Goal: Use online tool/utility: Utilize a website feature to perform a specific function

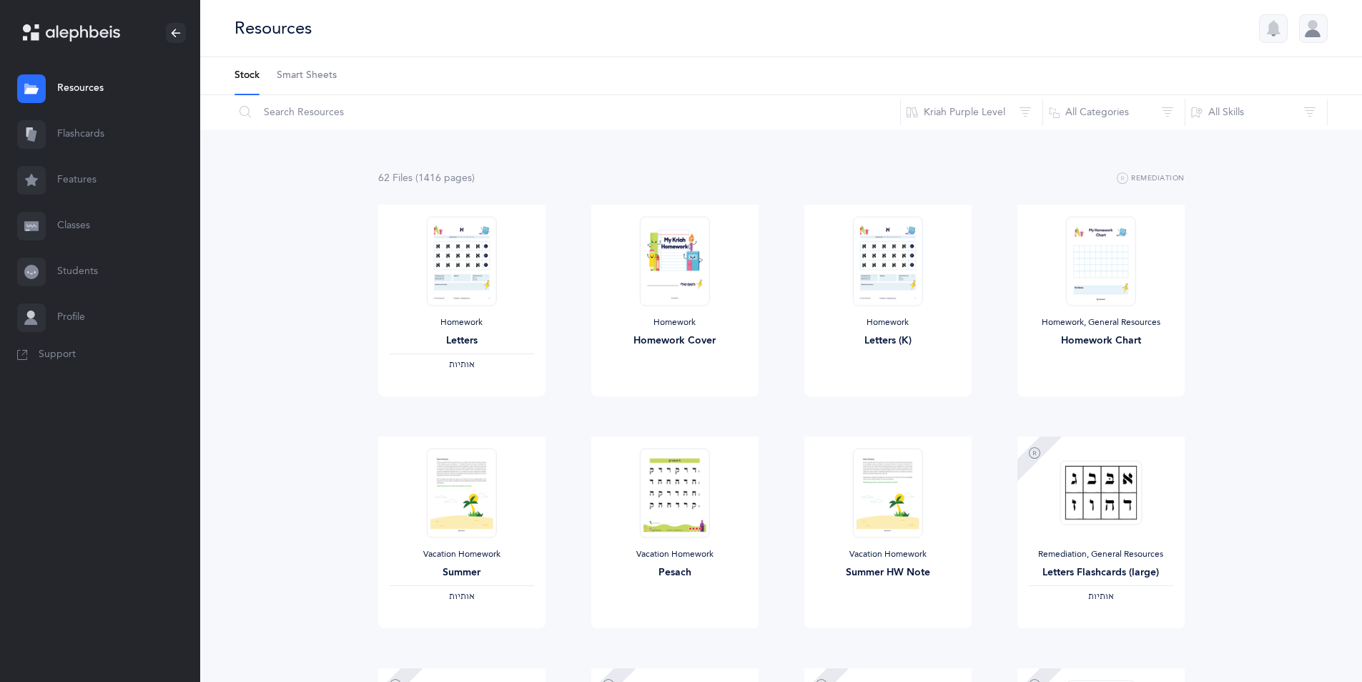
click at [90, 134] on link "Flashcards" at bounding box center [100, 135] width 200 height 46
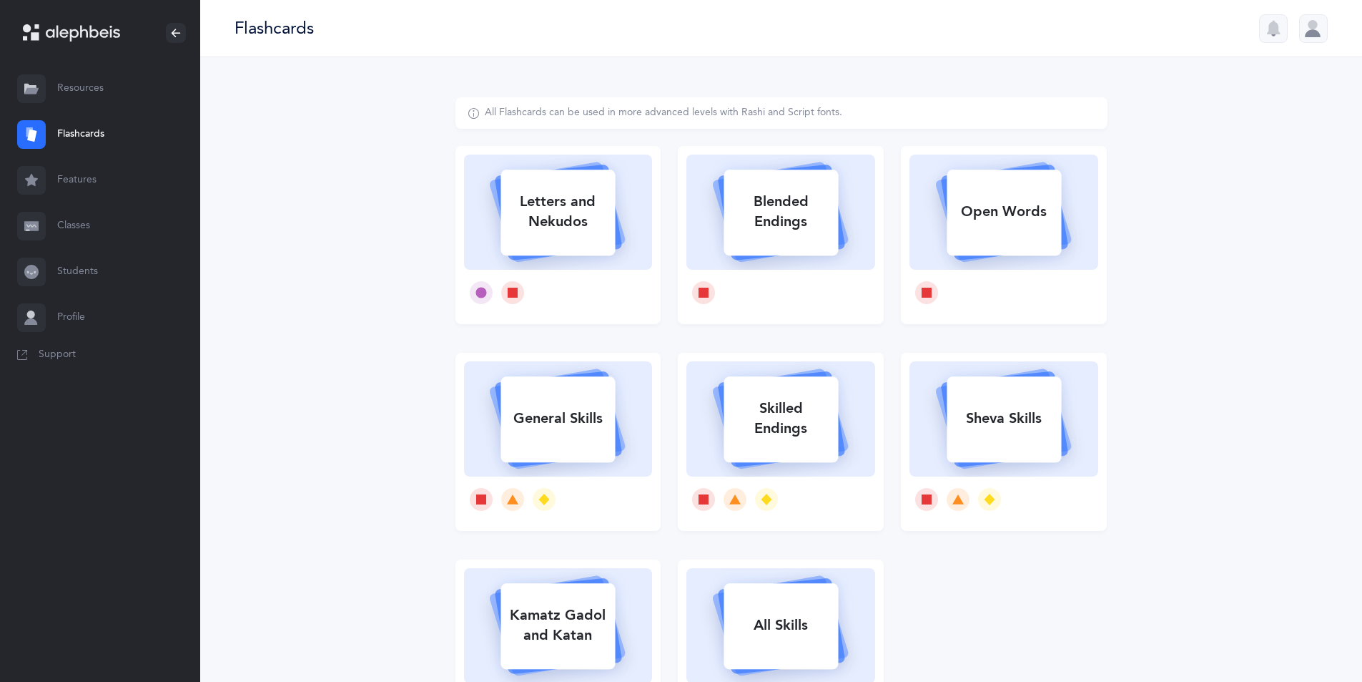
click at [730, 245] on rect at bounding box center [781, 212] width 114 height 86
select select
select select "single"
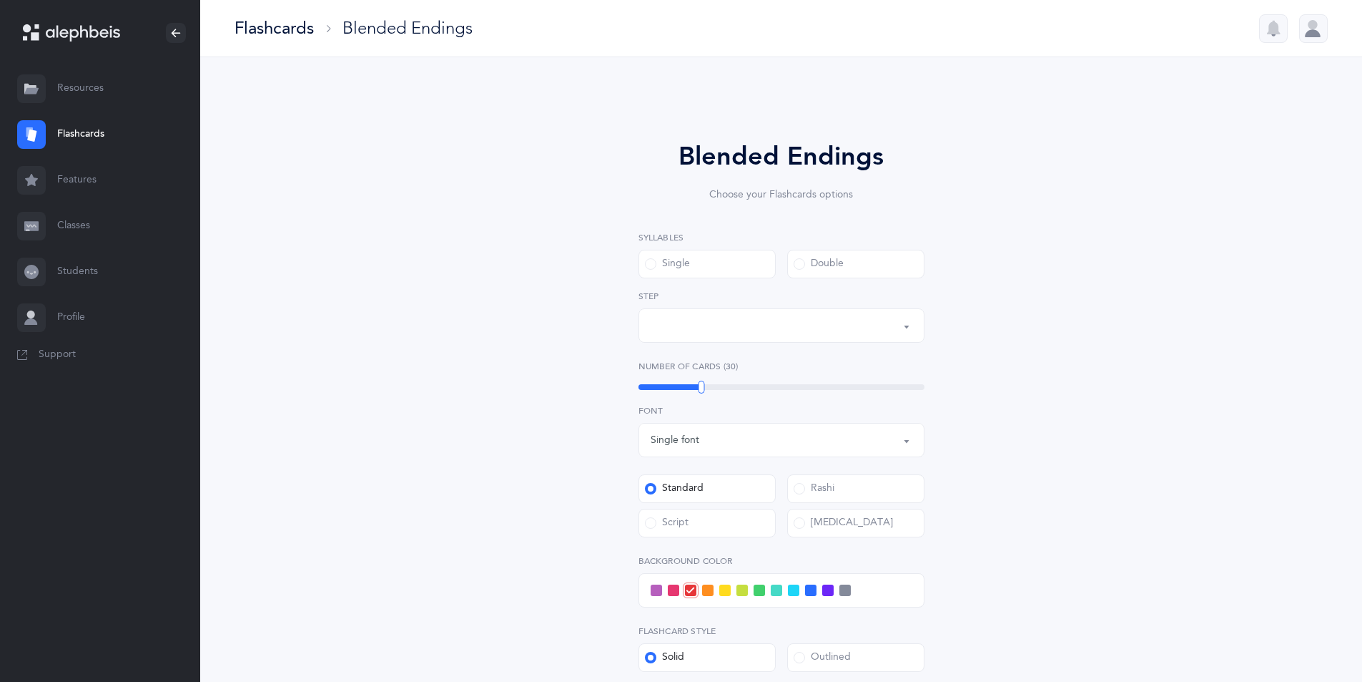
select select "28"
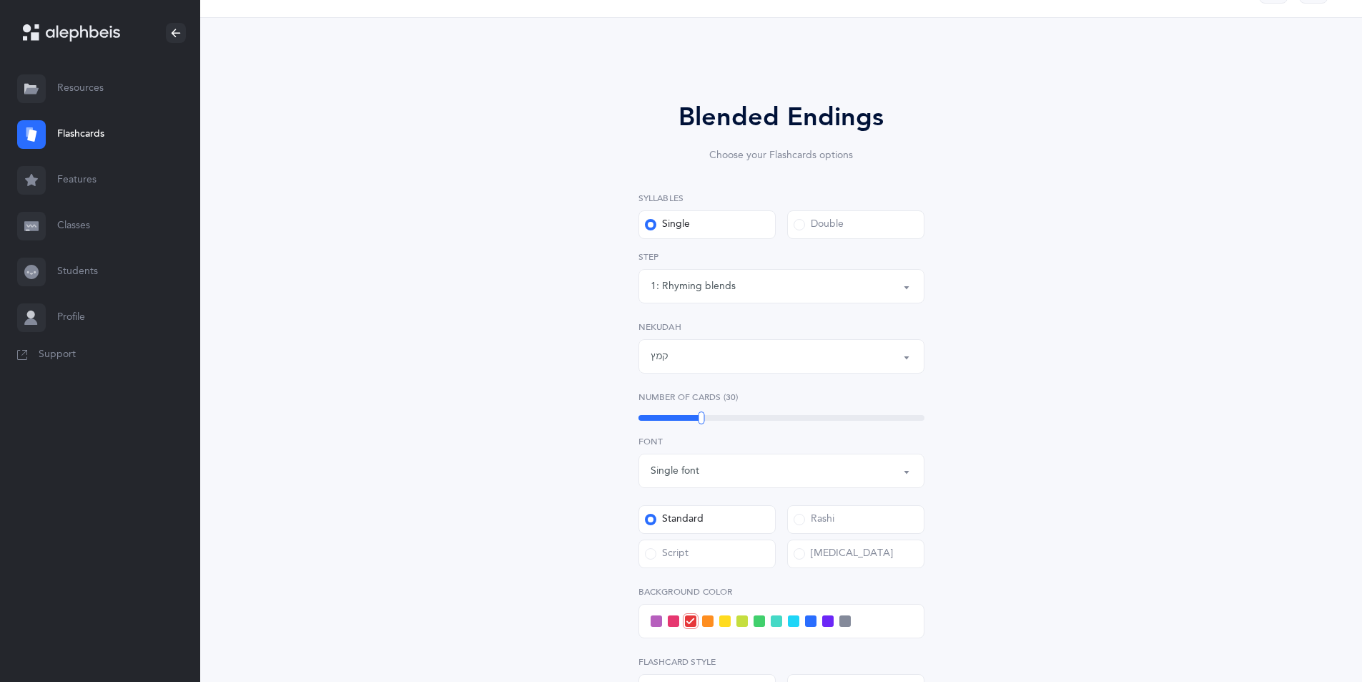
scroll to position [72, 0]
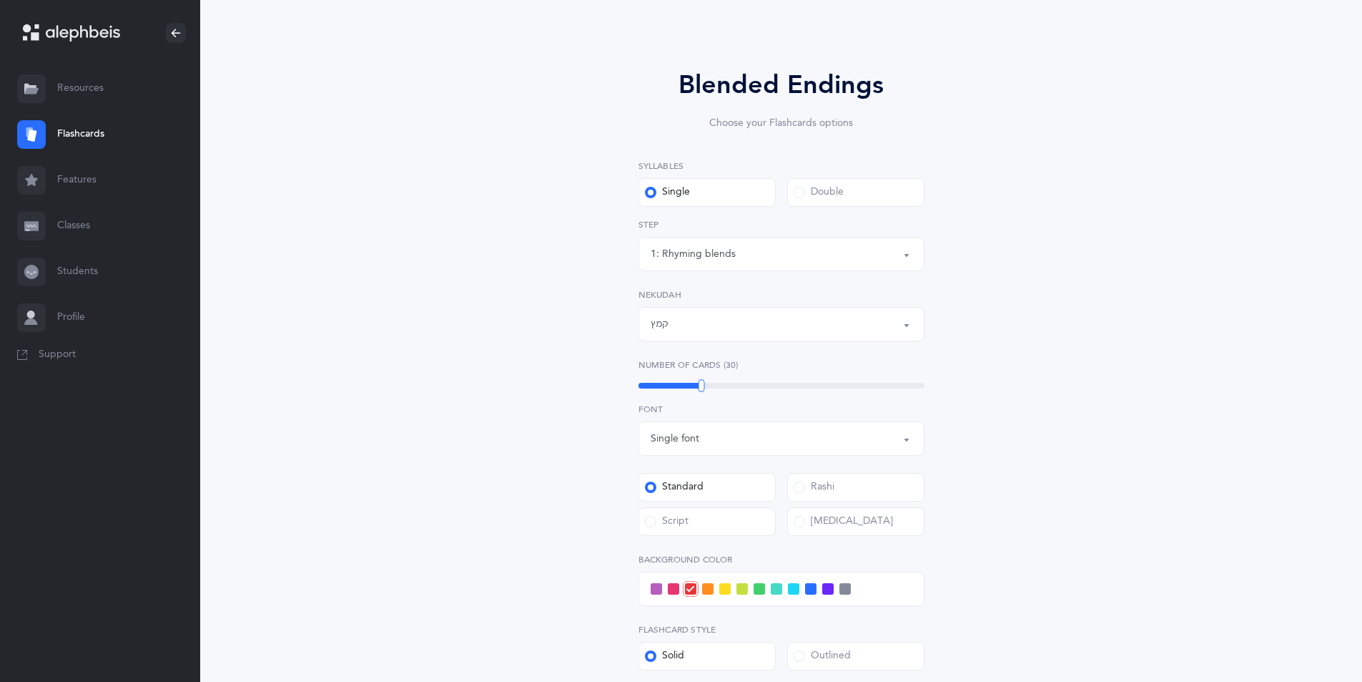
click at [907, 256] on button "1: Rhyming blends" at bounding box center [782, 254] width 286 height 34
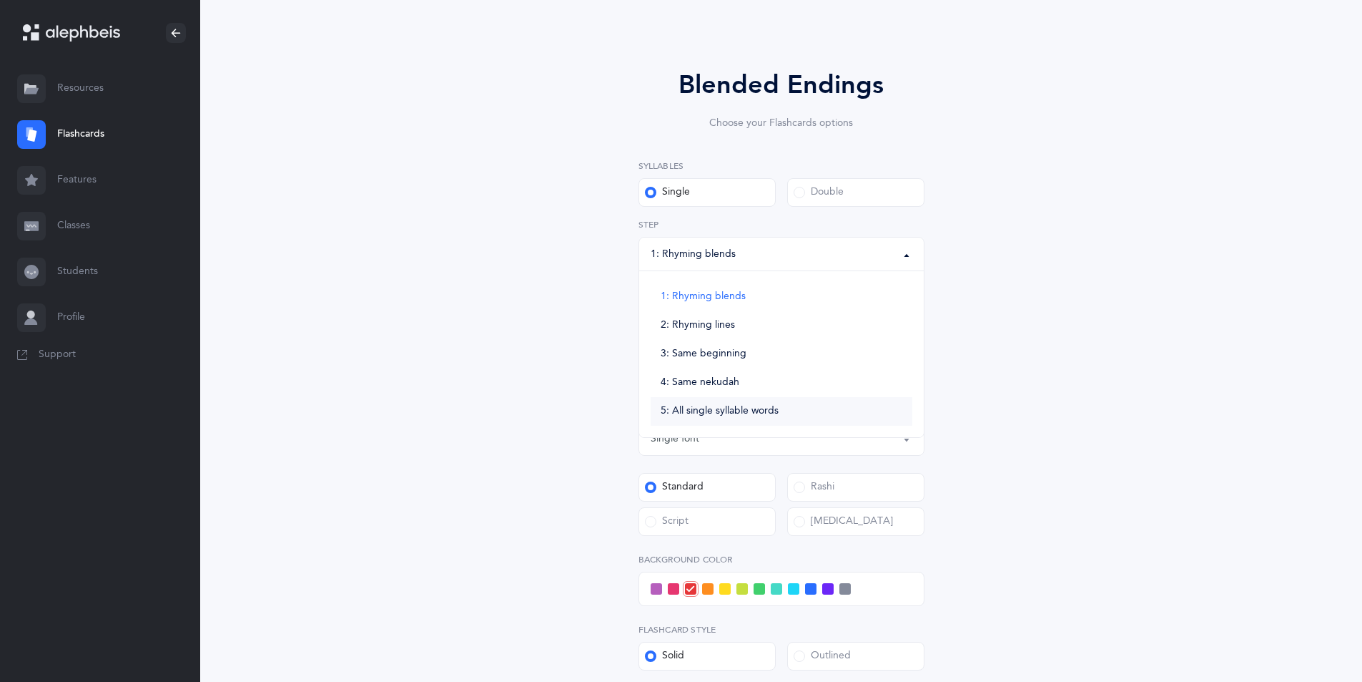
click at [847, 409] on link "5: All single syllable words" at bounding box center [782, 411] width 262 height 29
select select "5"
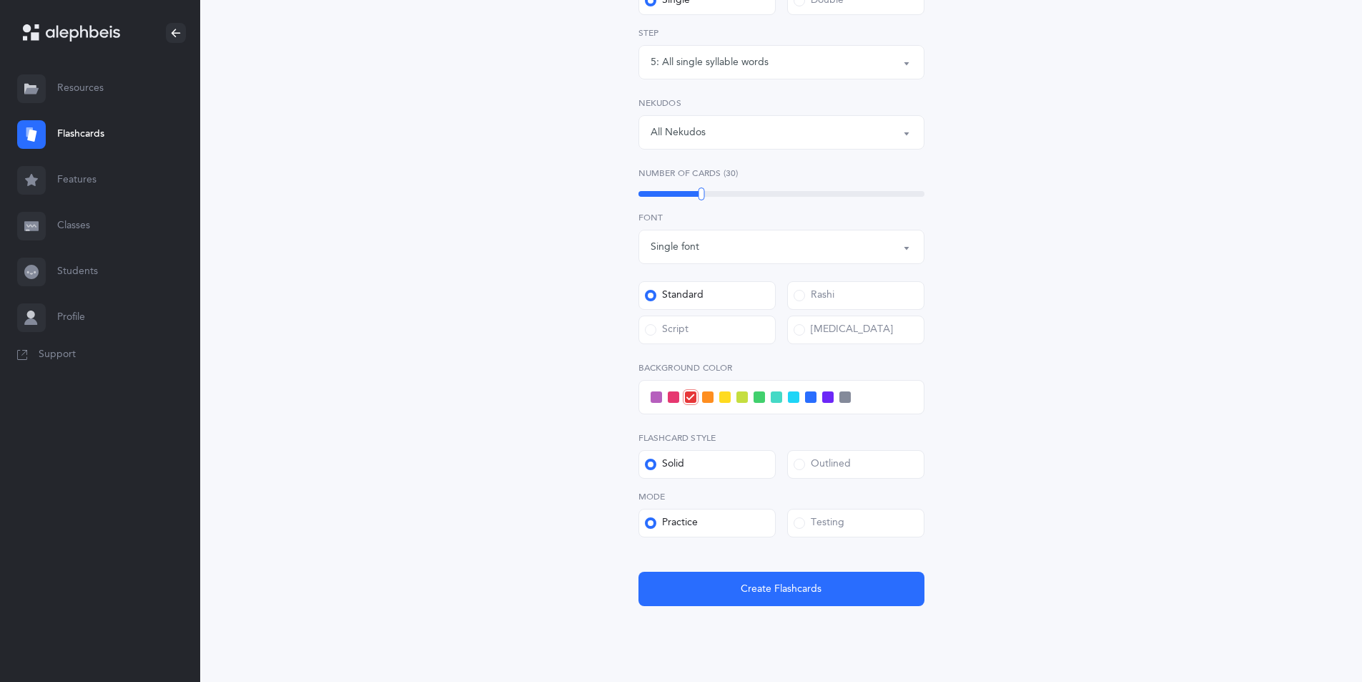
scroll to position [286, 0]
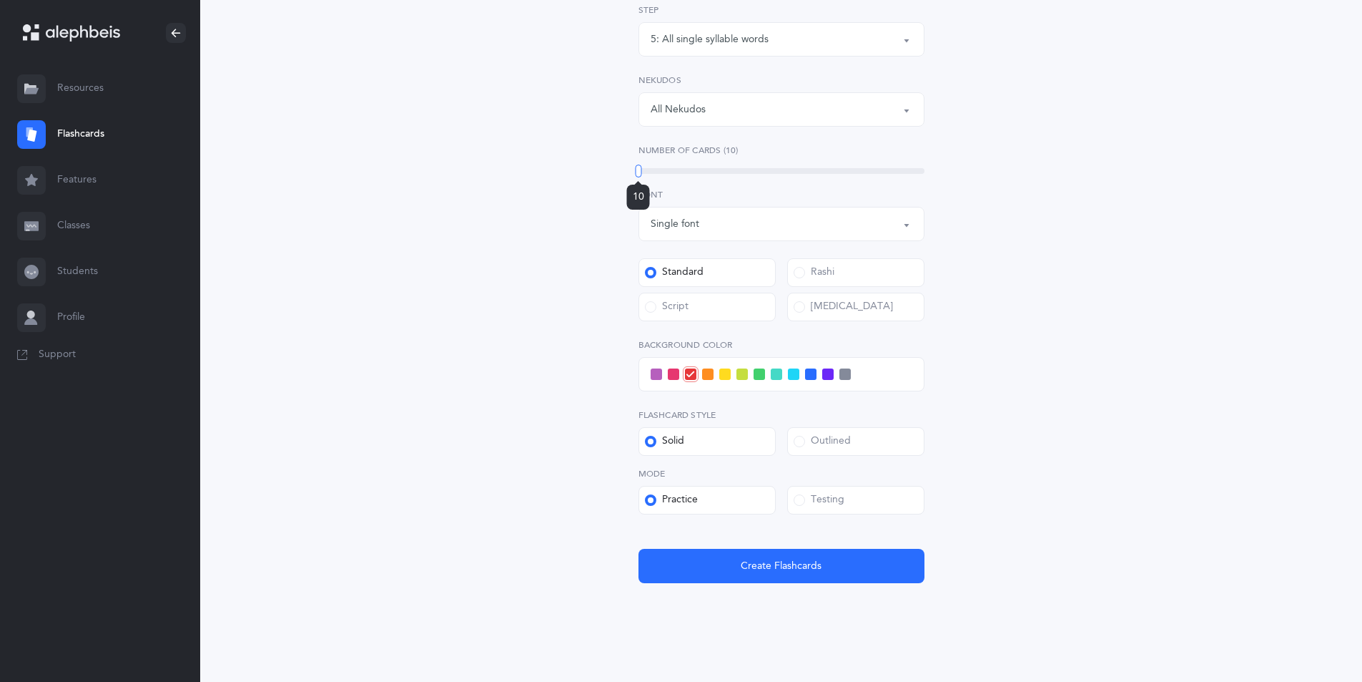
drag, startPoint x: 704, startPoint y: 164, endPoint x: 561, endPoint y: 26, distance: 197.7
click at [561, 26] on div "Blended Endings Choose your Flashcards options Syllables Single Double 1: Rhymi…" at bounding box center [782, 225] width 652 height 829
drag, startPoint x: 796, startPoint y: 375, endPoint x: 802, endPoint y: 380, distance: 8.6
click at [802, 380] on div at bounding box center [782, 374] width 286 height 34
click at [794, 371] on span at bounding box center [793, 373] width 11 height 11
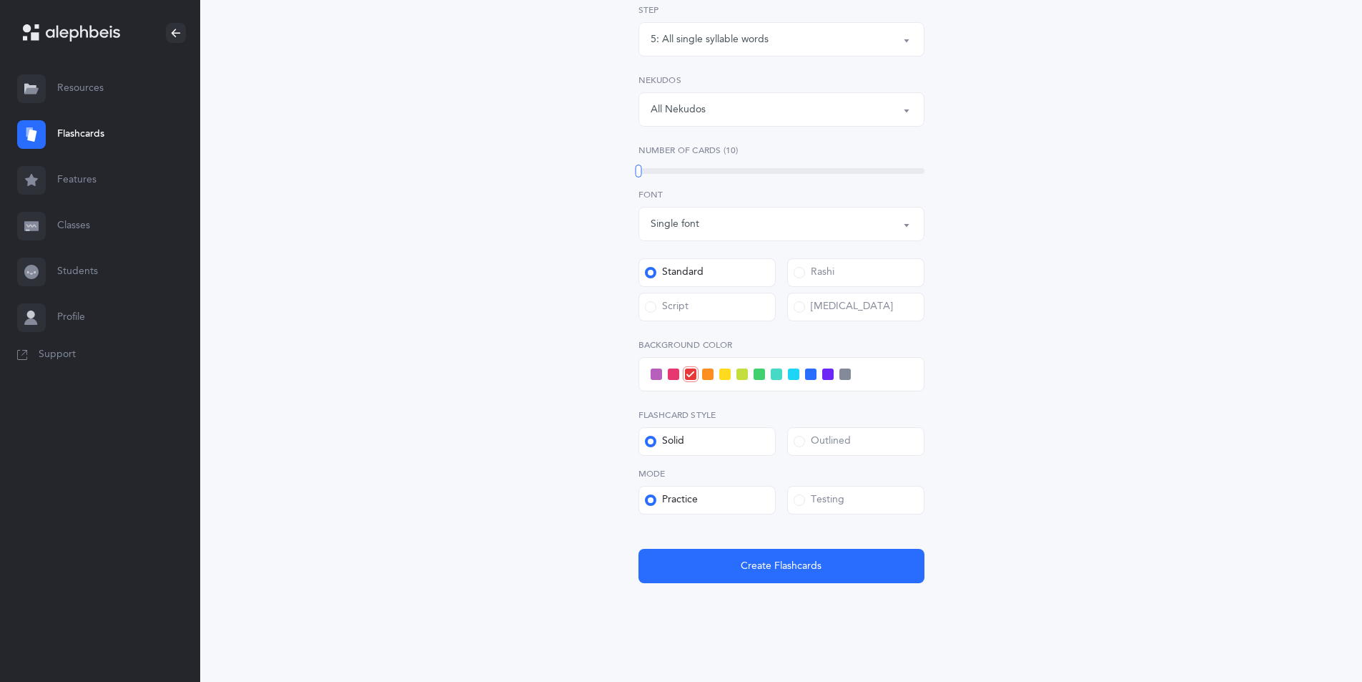
click at [0, 0] on input "checkbox" at bounding box center [0, 0] width 0 height 0
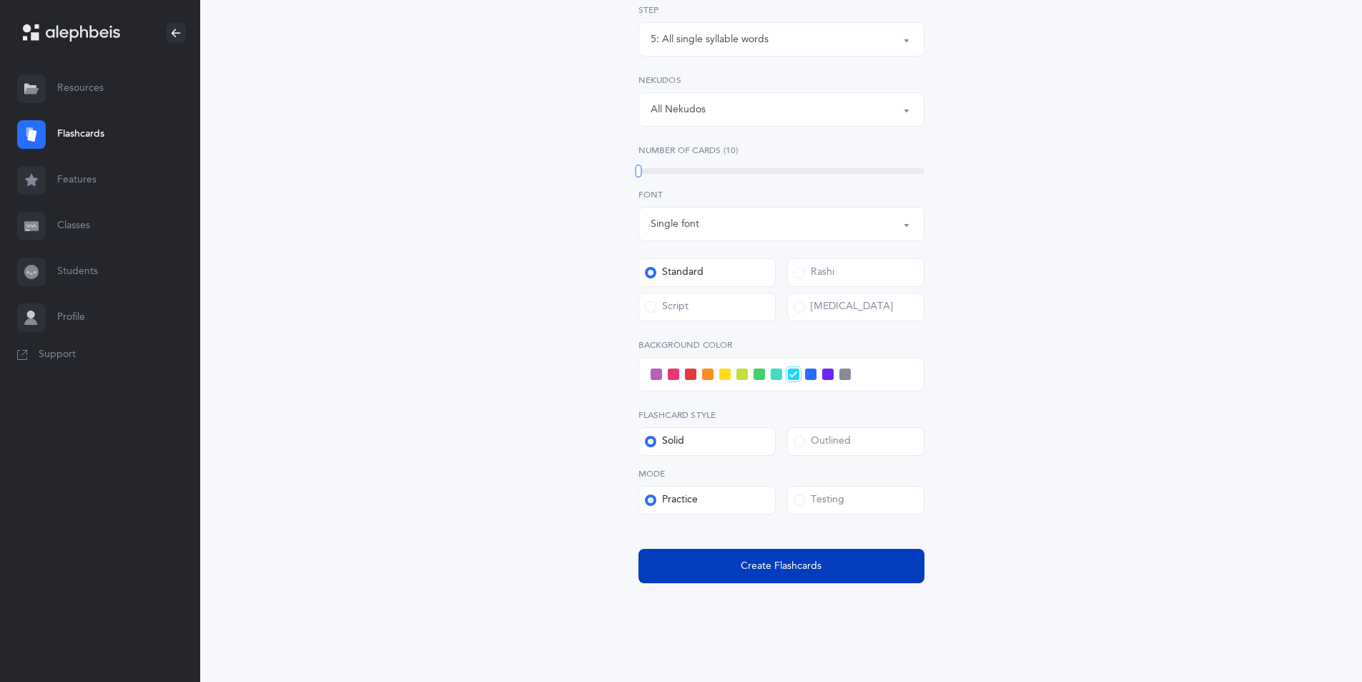
click at [787, 559] on span "Create Flashcards" at bounding box center [781, 566] width 81 height 15
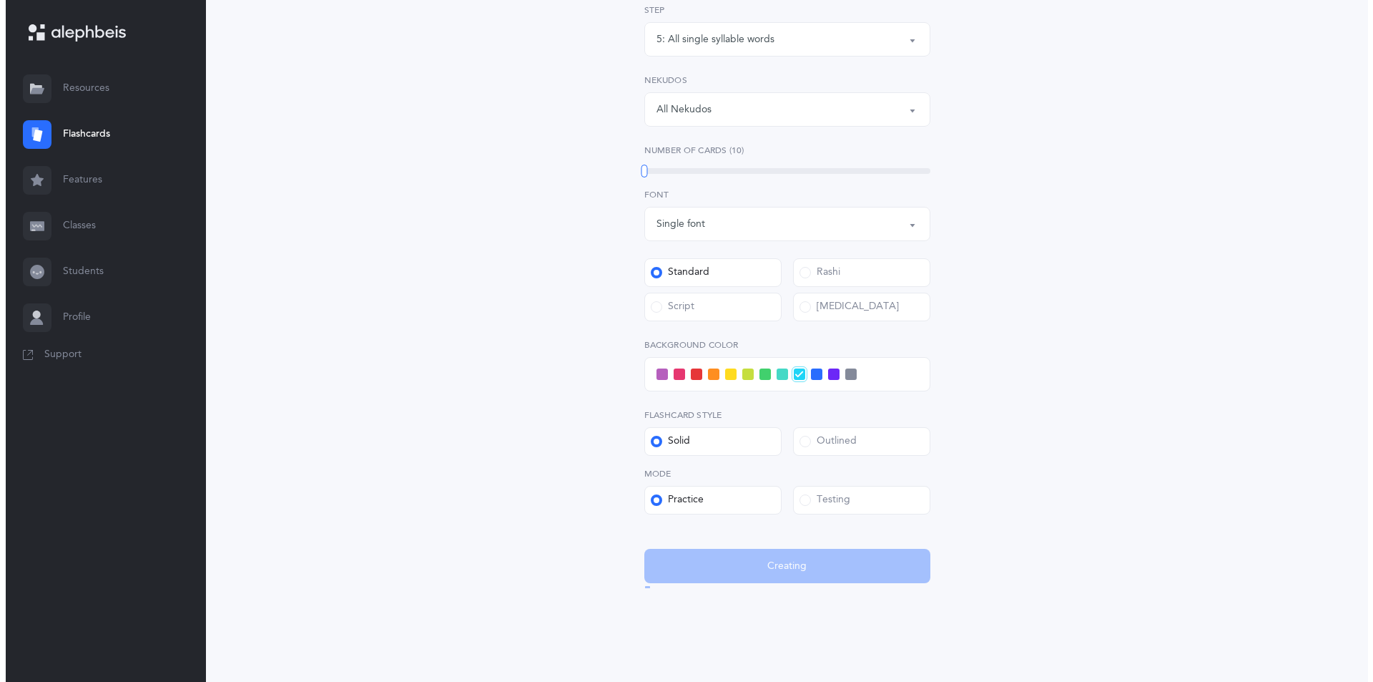
scroll to position [0, 0]
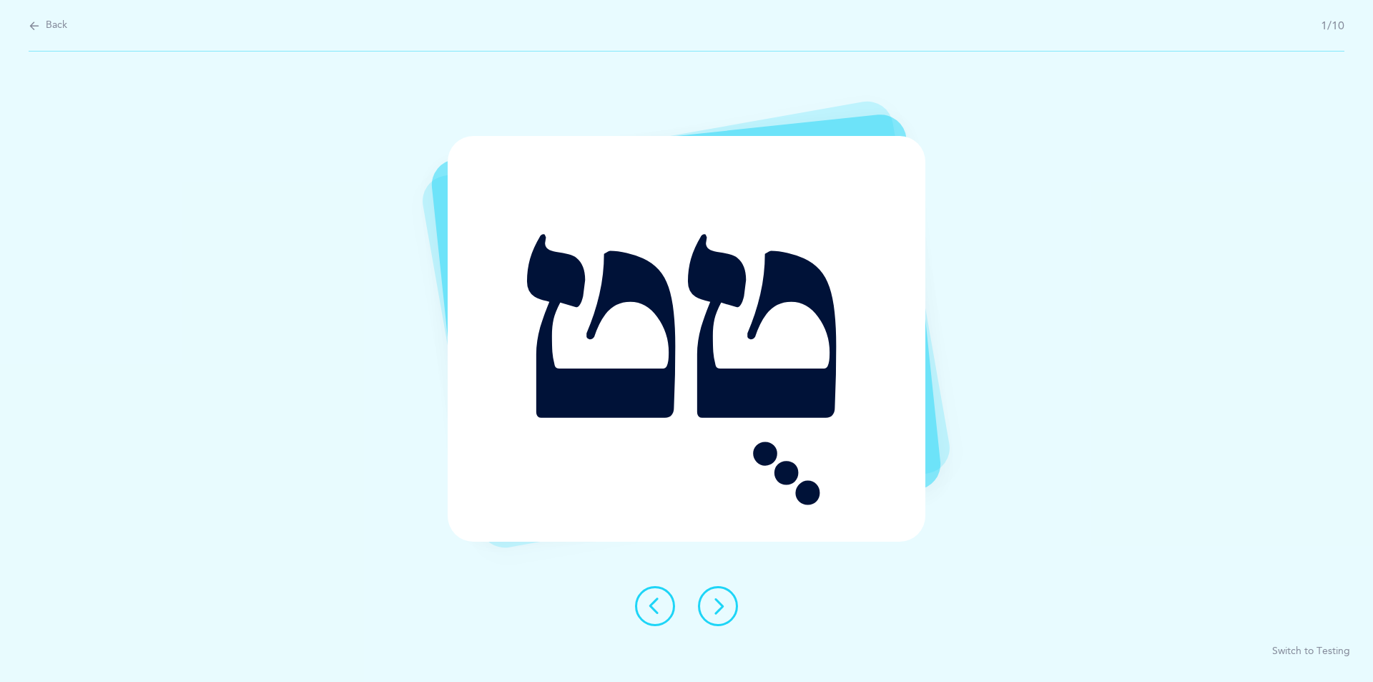
click at [738, 609] on div at bounding box center [687, 606] width 126 height 40
click at [707, 599] on button at bounding box center [718, 606] width 40 height 40
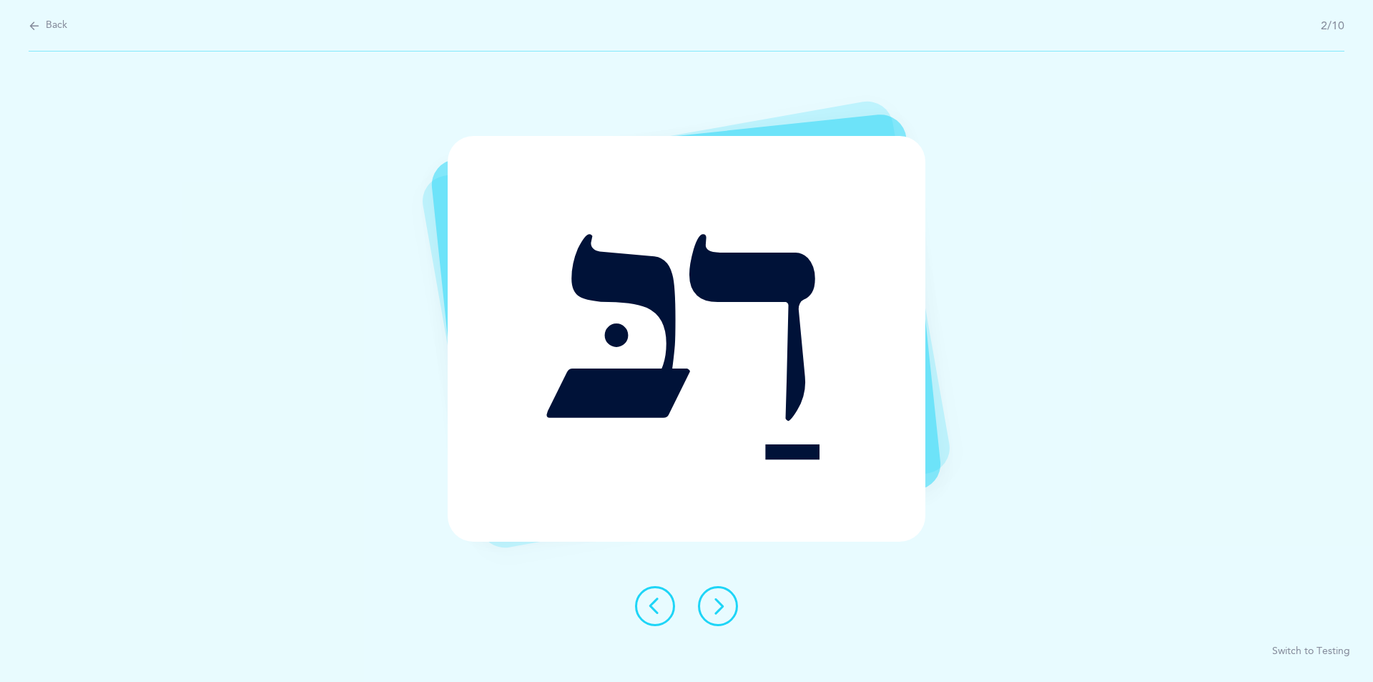
click at [663, 603] on icon at bounding box center [654, 605] width 17 height 17
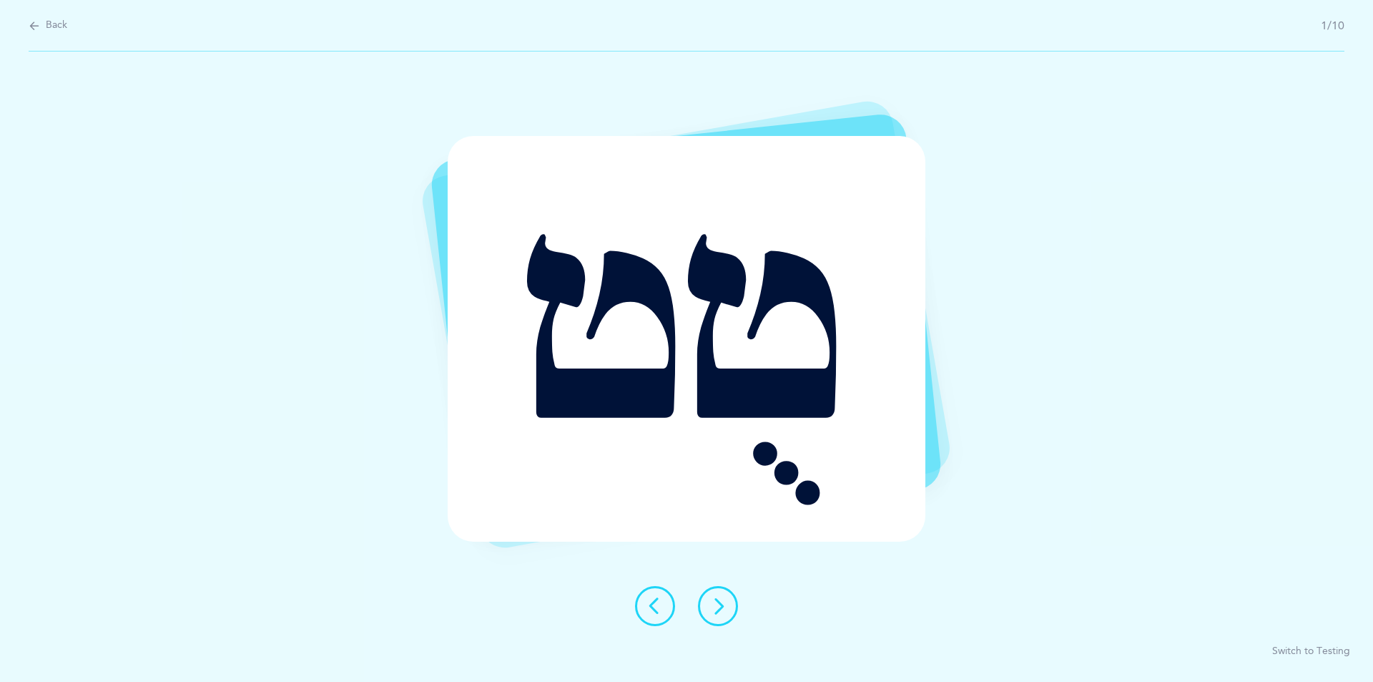
click at [715, 594] on button at bounding box center [718, 606] width 40 height 40
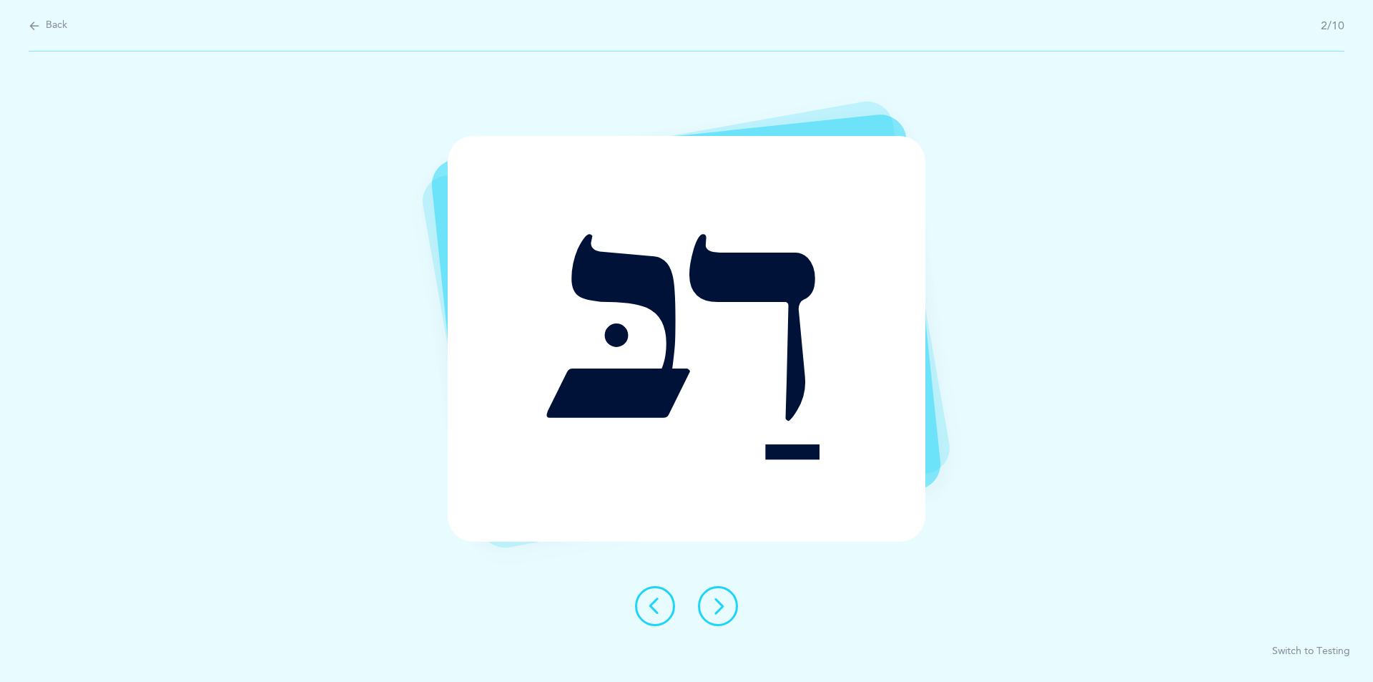
click at [715, 594] on button at bounding box center [718, 606] width 40 height 40
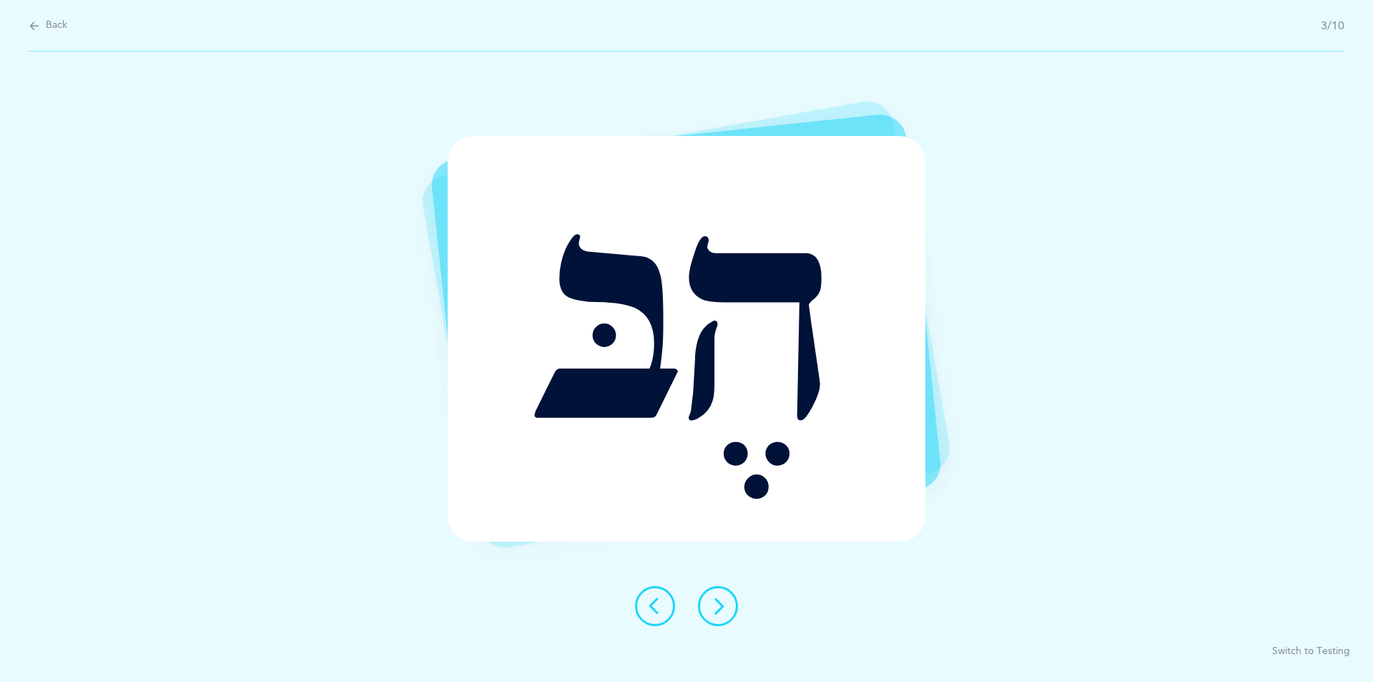
click at [715, 594] on button at bounding box center [718, 606] width 40 height 40
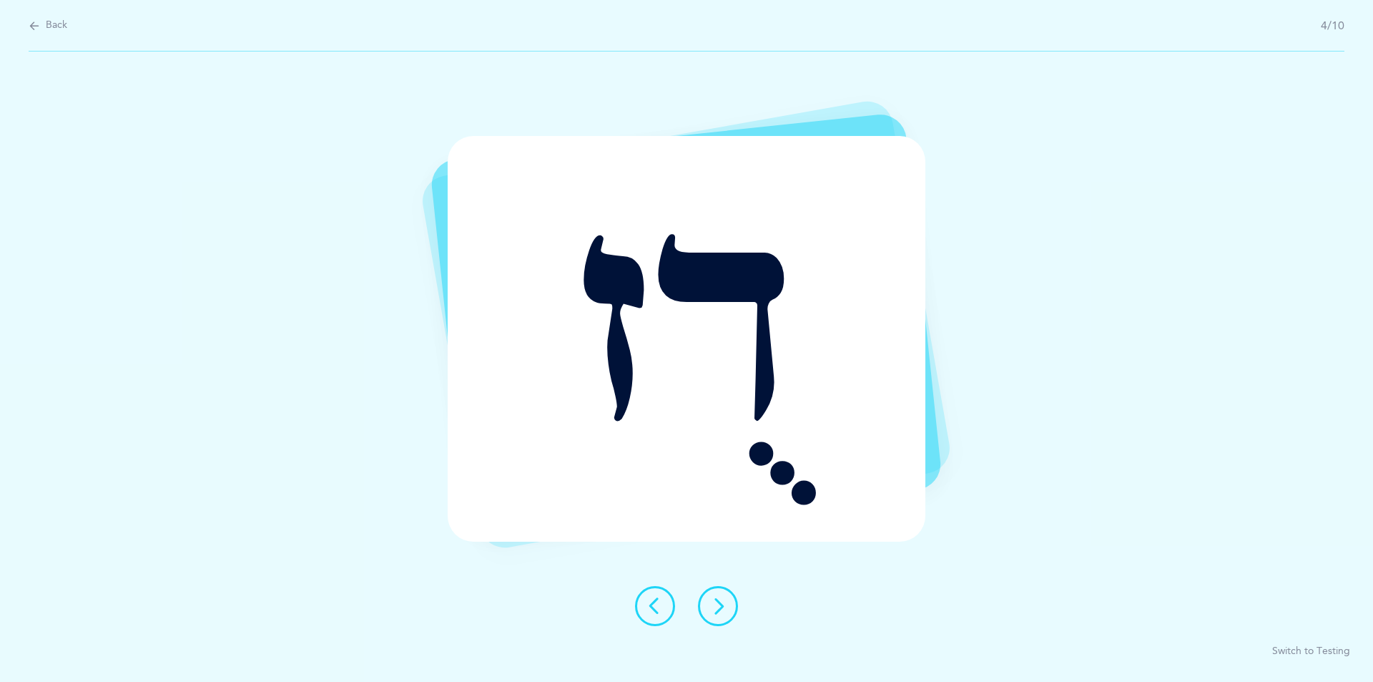
click at [715, 594] on button at bounding box center [718, 606] width 40 height 40
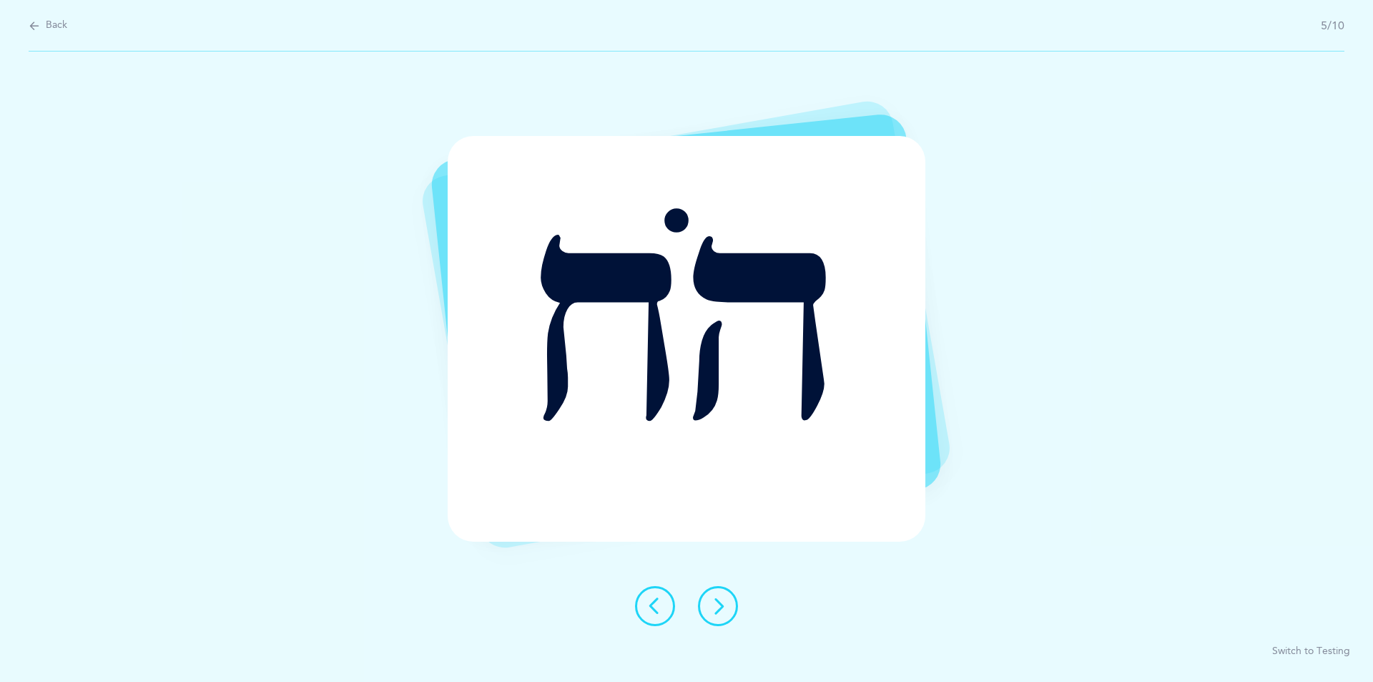
click at [715, 594] on button at bounding box center [718, 606] width 40 height 40
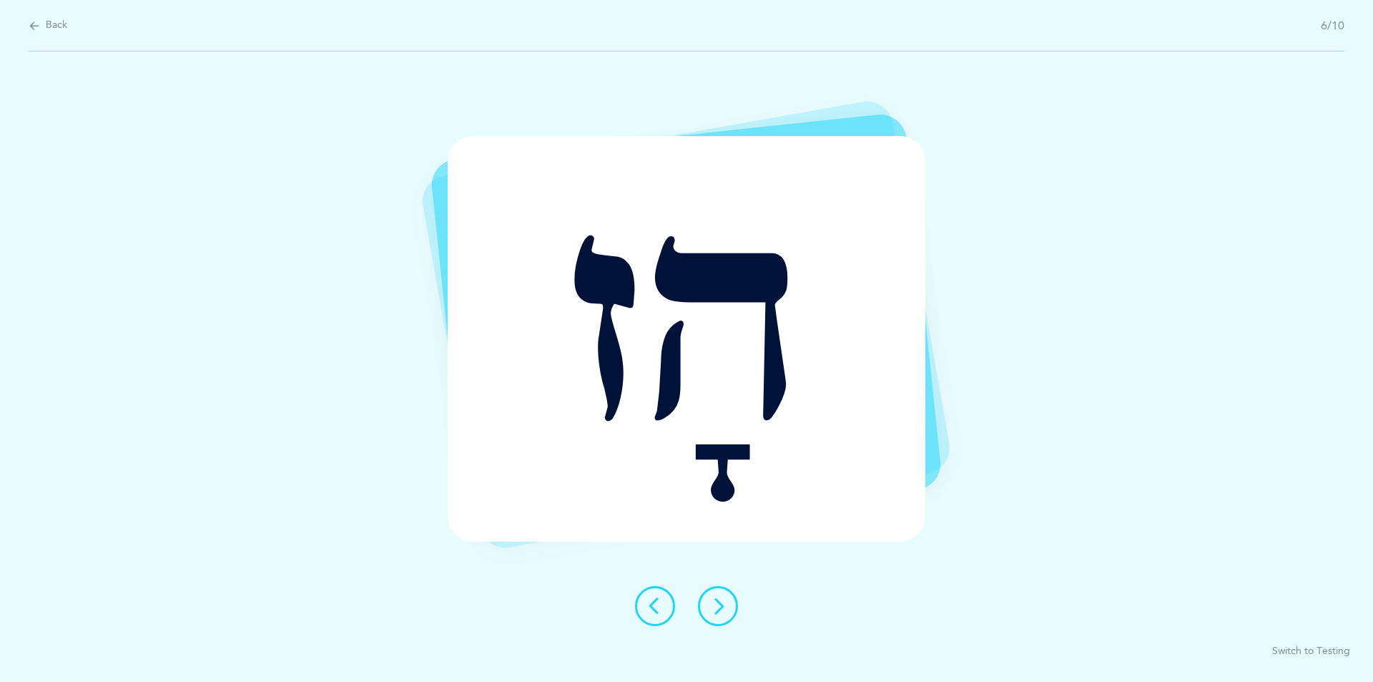
click at [656, 605] on icon at bounding box center [654, 605] width 17 height 17
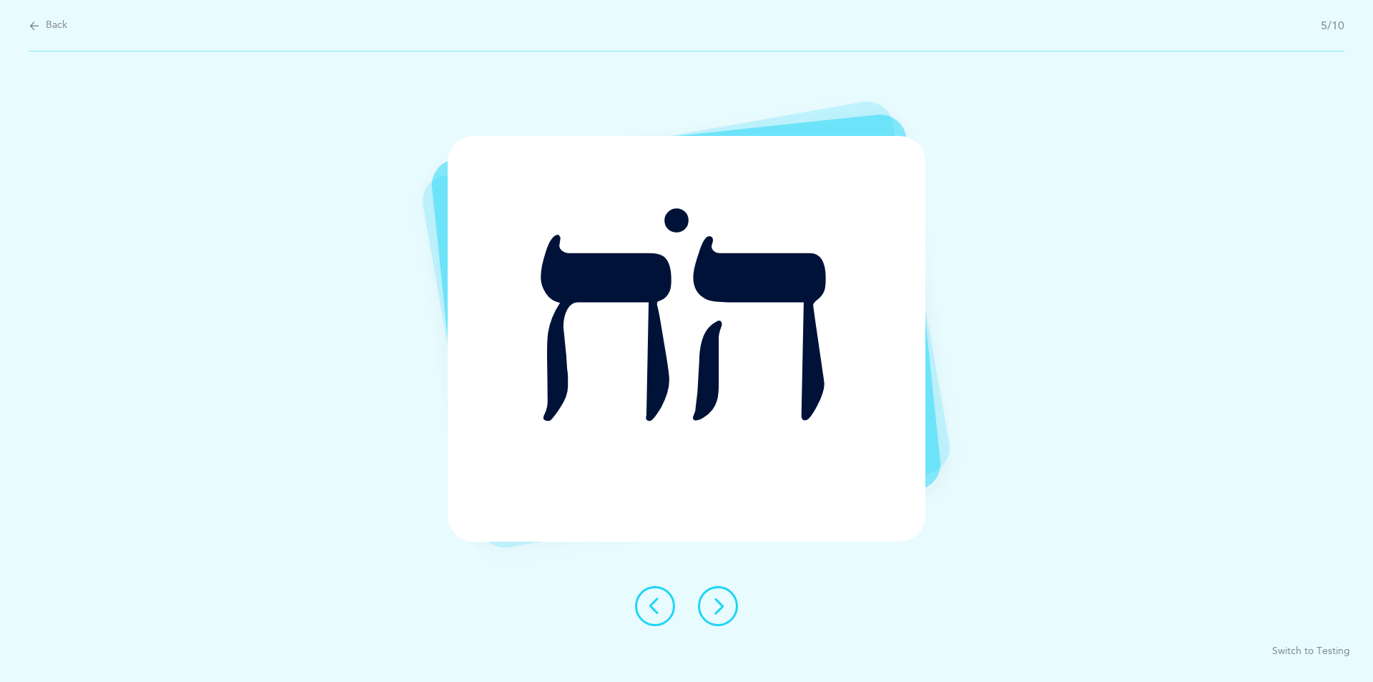
click at [656, 605] on icon at bounding box center [654, 605] width 17 height 17
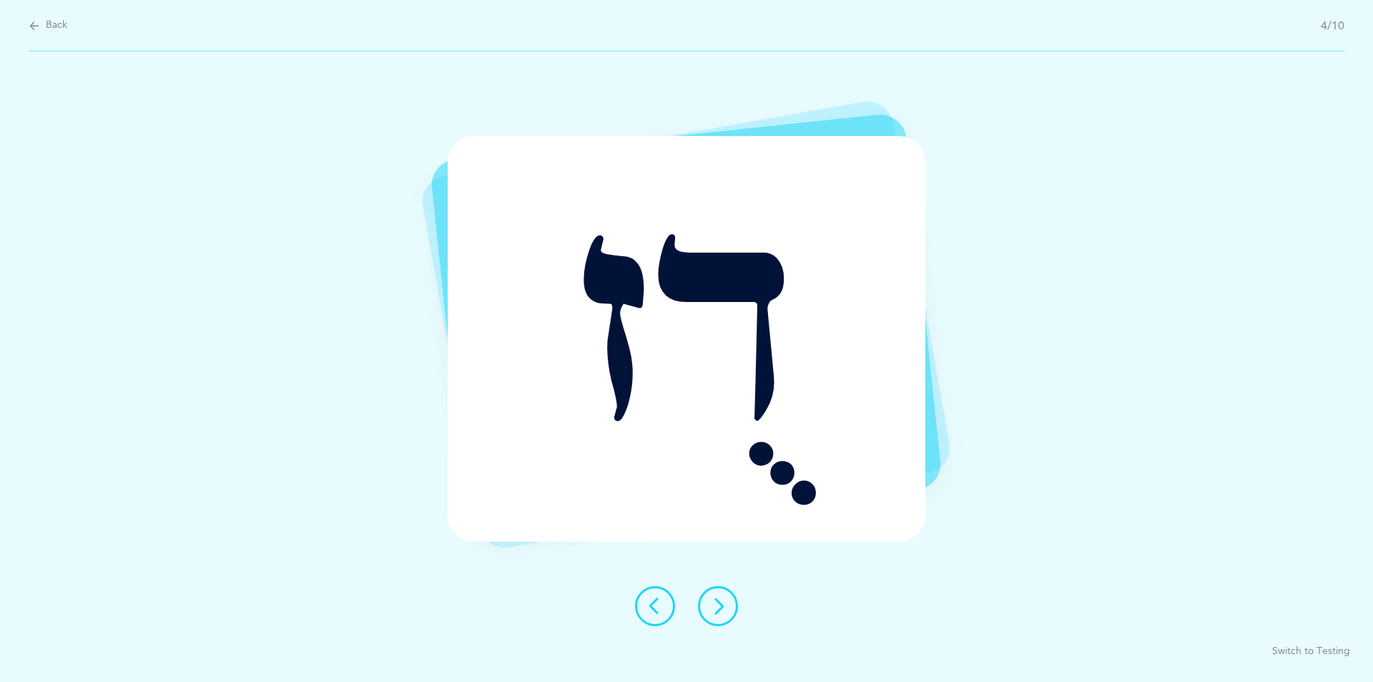
click at [656, 605] on icon at bounding box center [654, 605] width 17 height 17
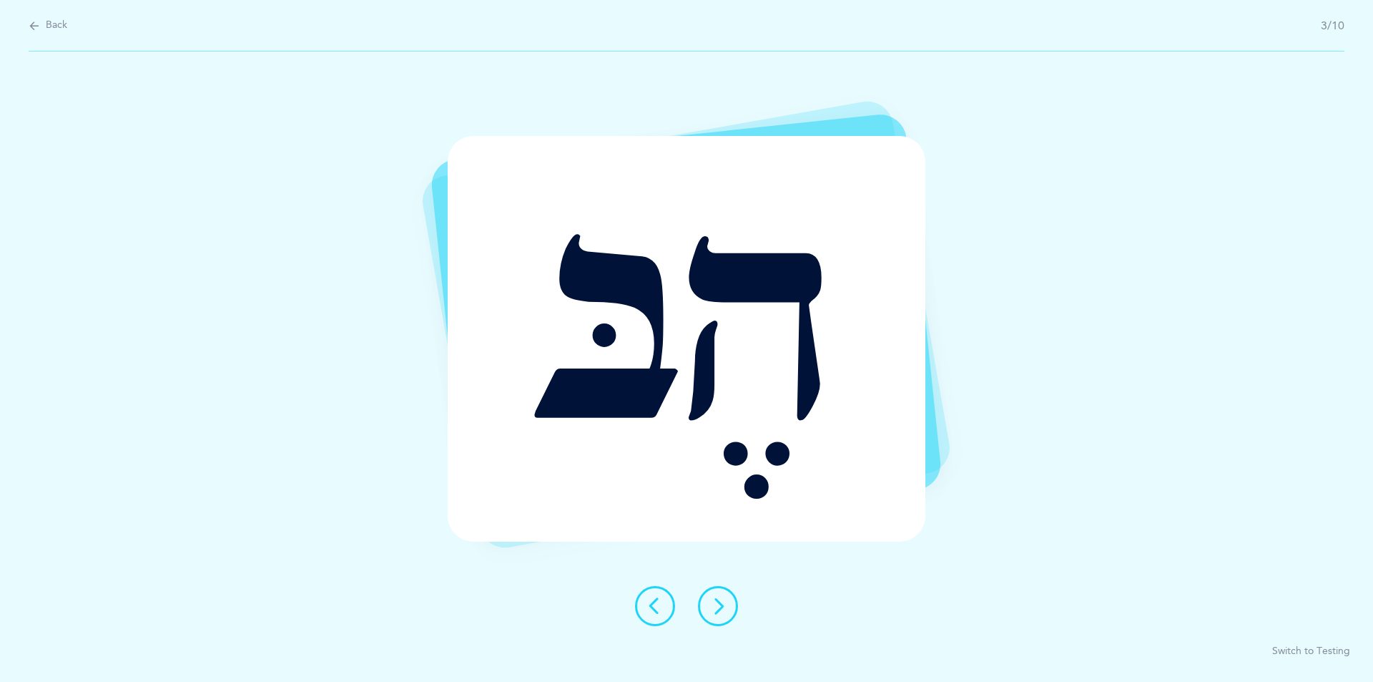
click at [656, 605] on icon at bounding box center [654, 605] width 17 height 17
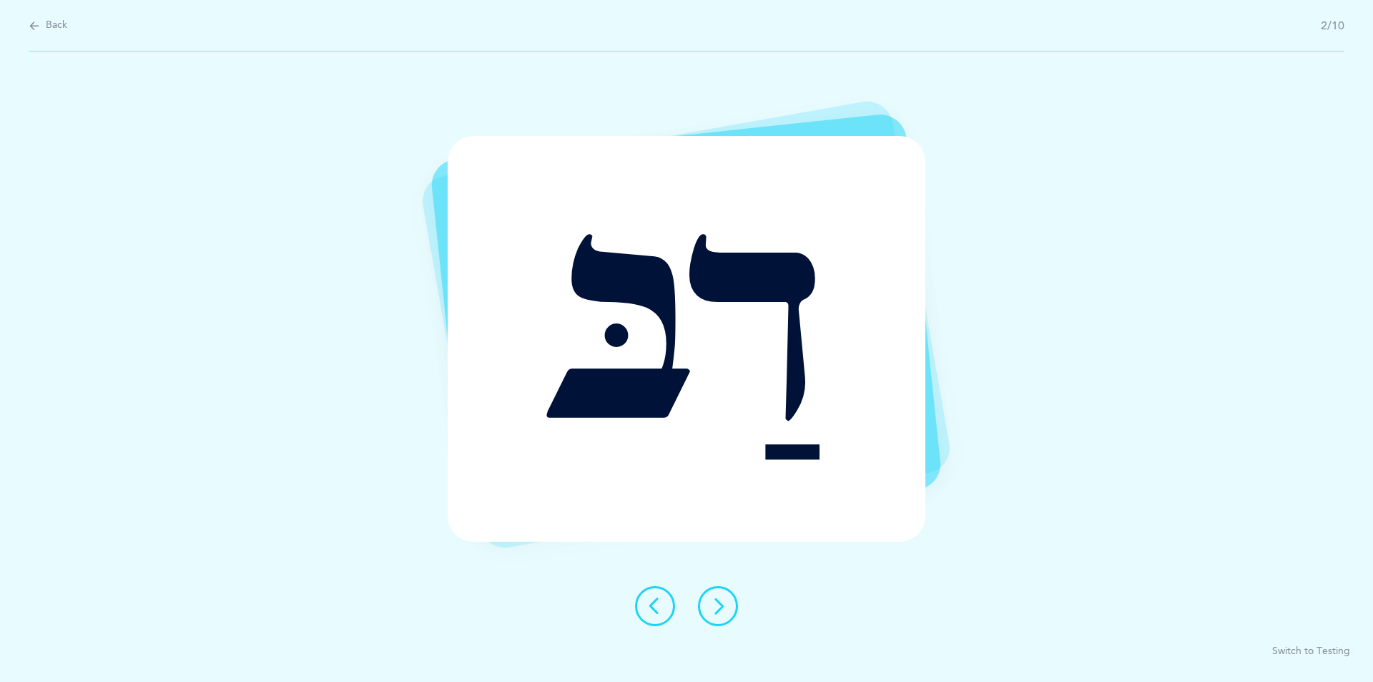
click at [708, 602] on button at bounding box center [718, 606] width 40 height 40
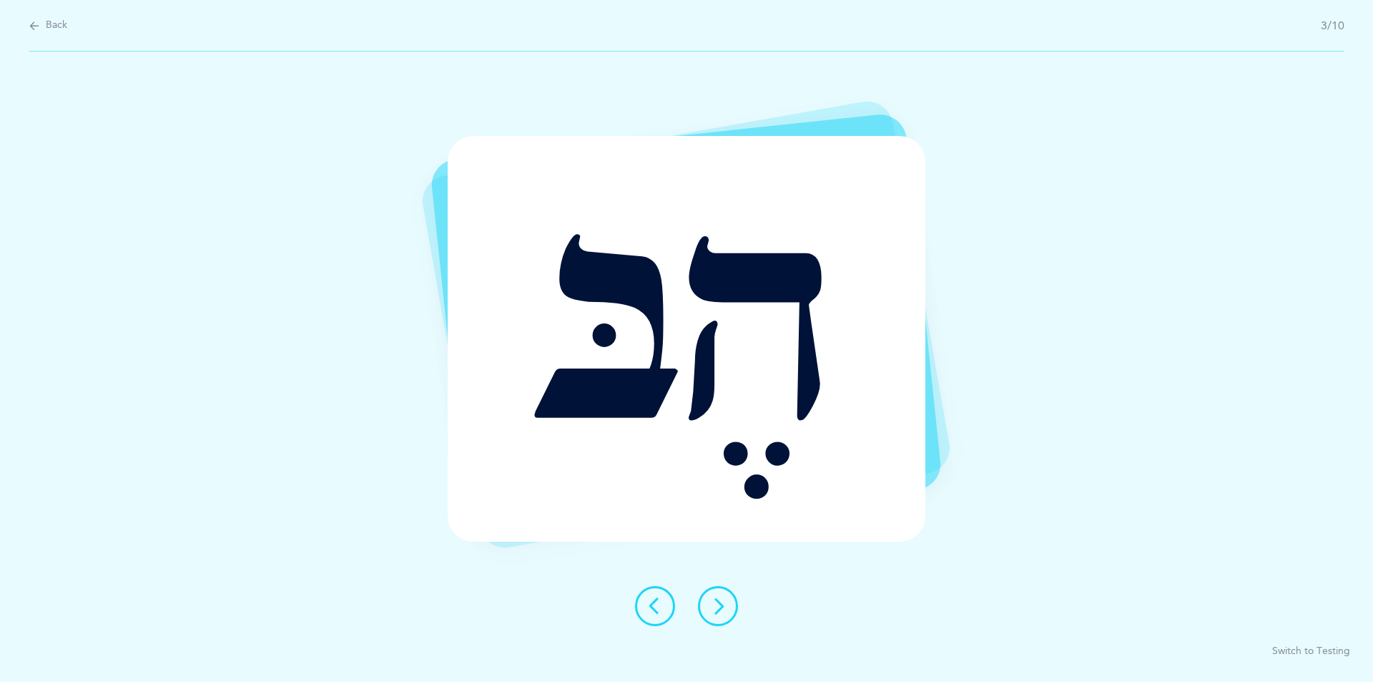
click at [714, 599] on icon at bounding box center [717, 605] width 17 height 17
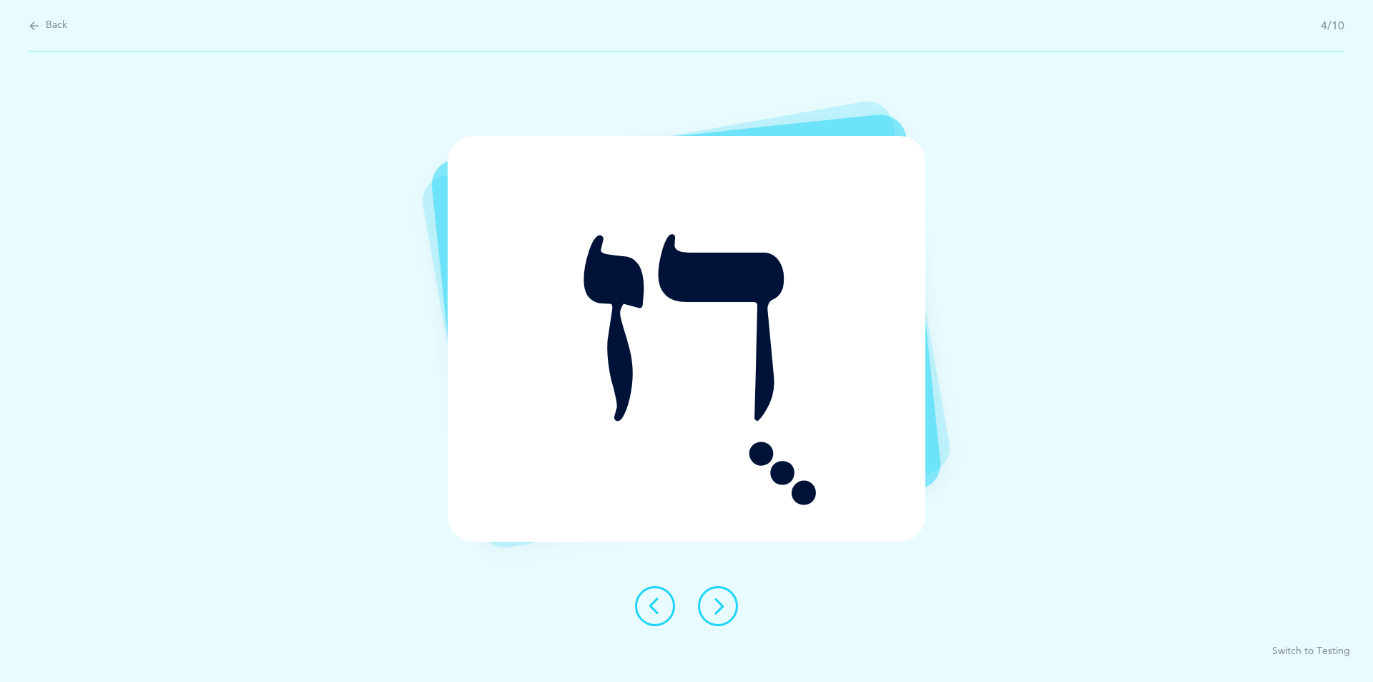
click at [719, 598] on icon at bounding box center [717, 605] width 17 height 17
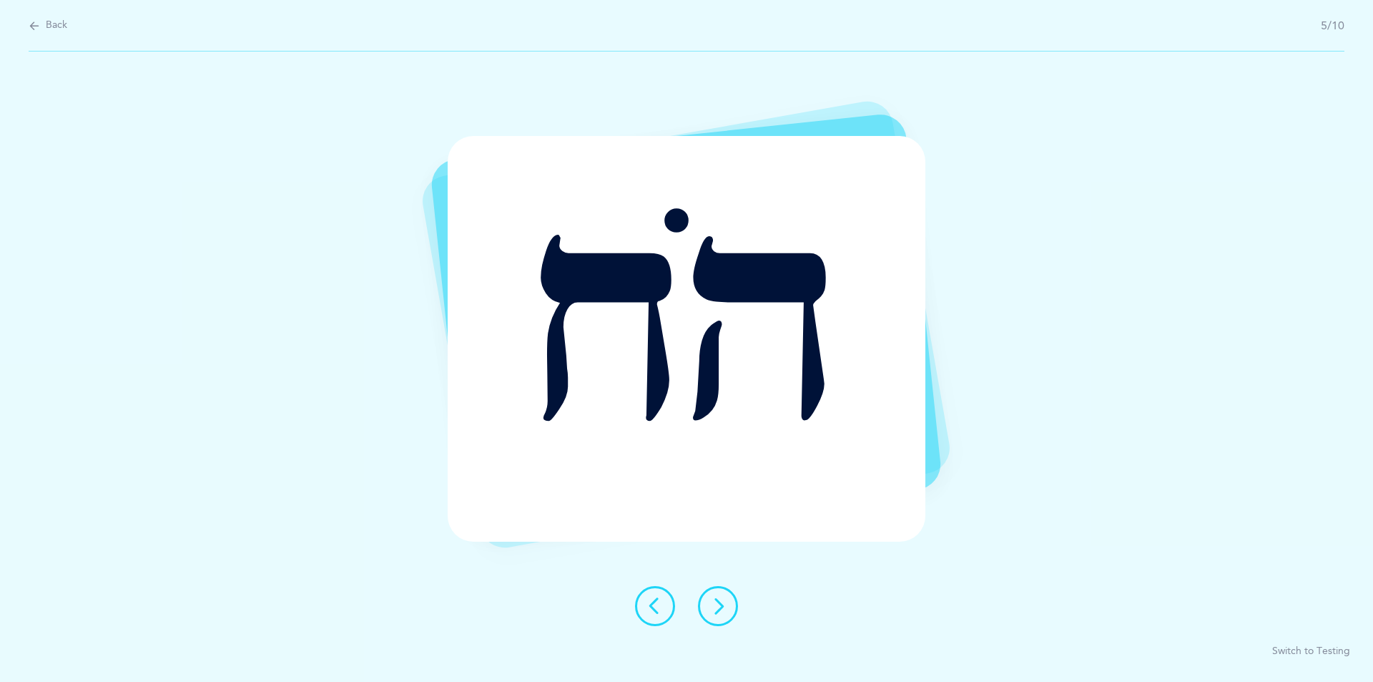
drag, startPoint x: 723, startPoint y: 599, endPoint x: 733, endPoint y: 604, distance: 11.2
click at [733, 604] on button at bounding box center [718, 606] width 40 height 40
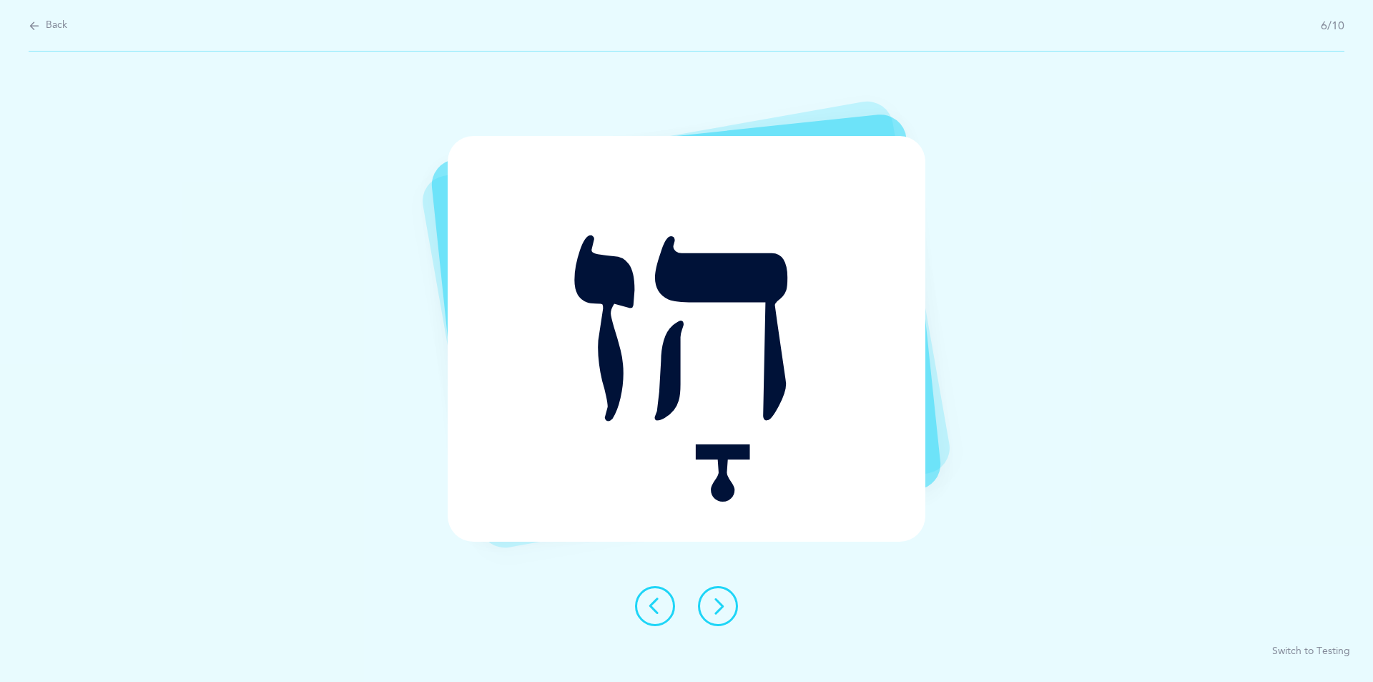
click at [722, 597] on icon at bounding box center [717, 605] width 17 height 17
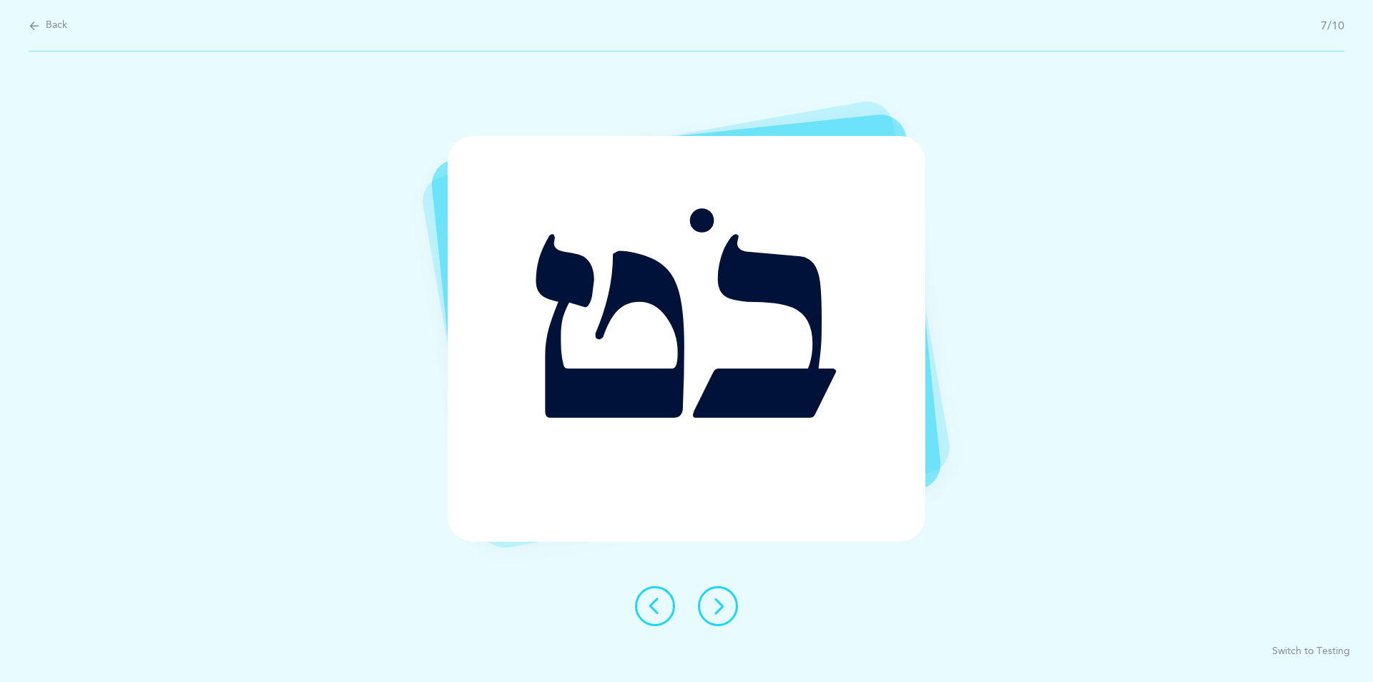
click at [722, 597] on icon at bounding box center [717, 605] width 17 height 17
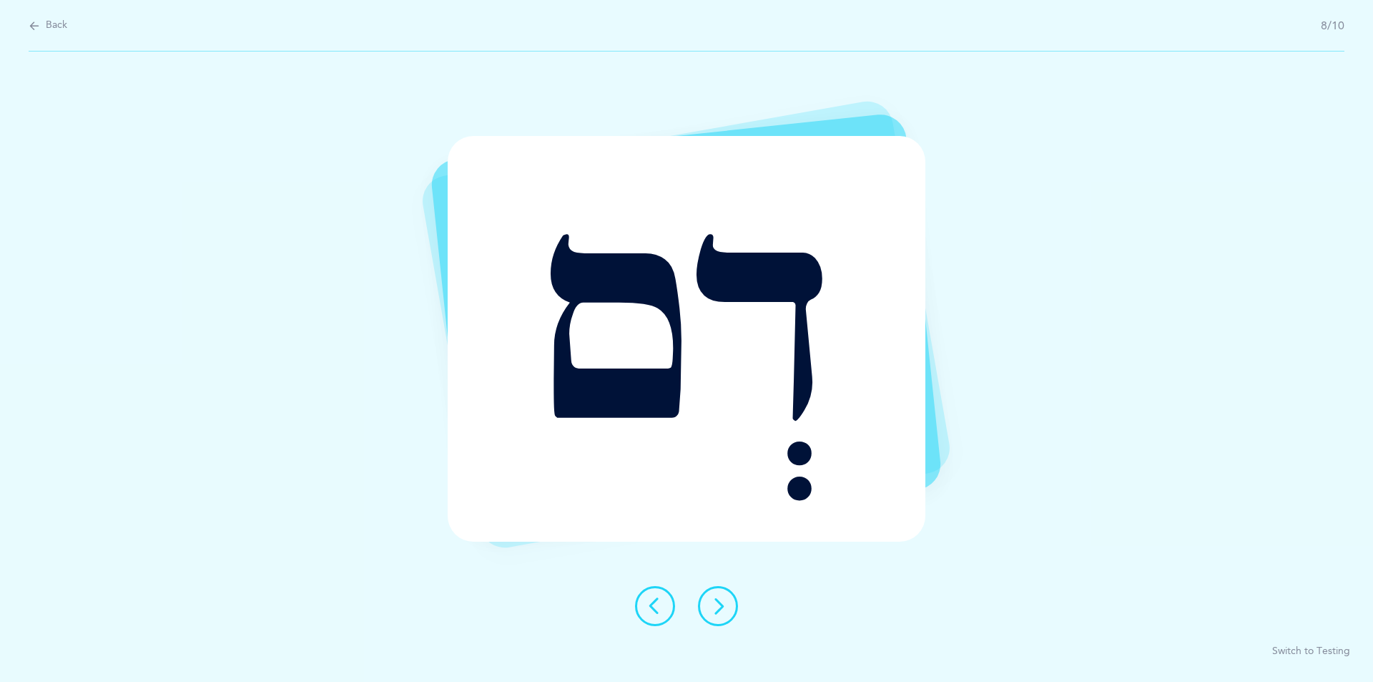
click at [722, 604] on icon at bounding box center [717, 605] width 17 height 17
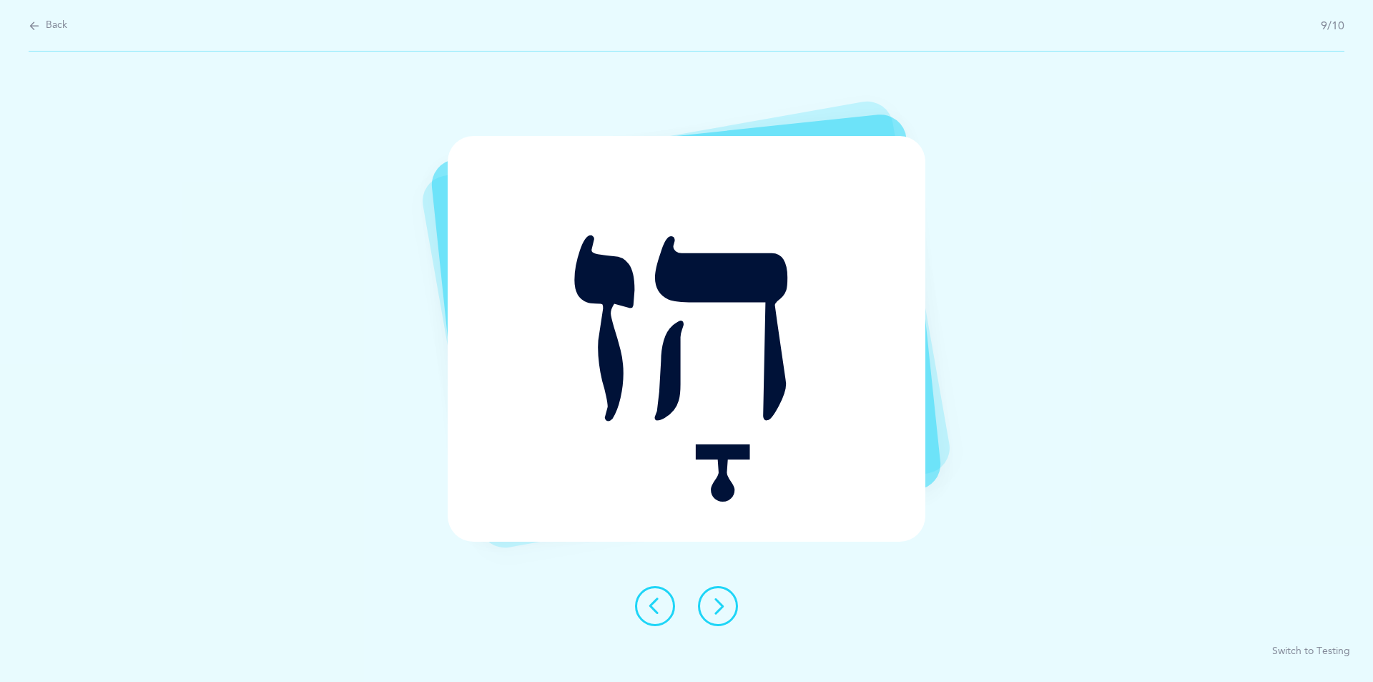
click at [889, 365] on div "הָז" at bounding box center [686, 338] width 477 height 405
drag, startPoint x: 873, startPoint y: 446, endPoint x: 875, endPoint y: 463, distance: 17.2
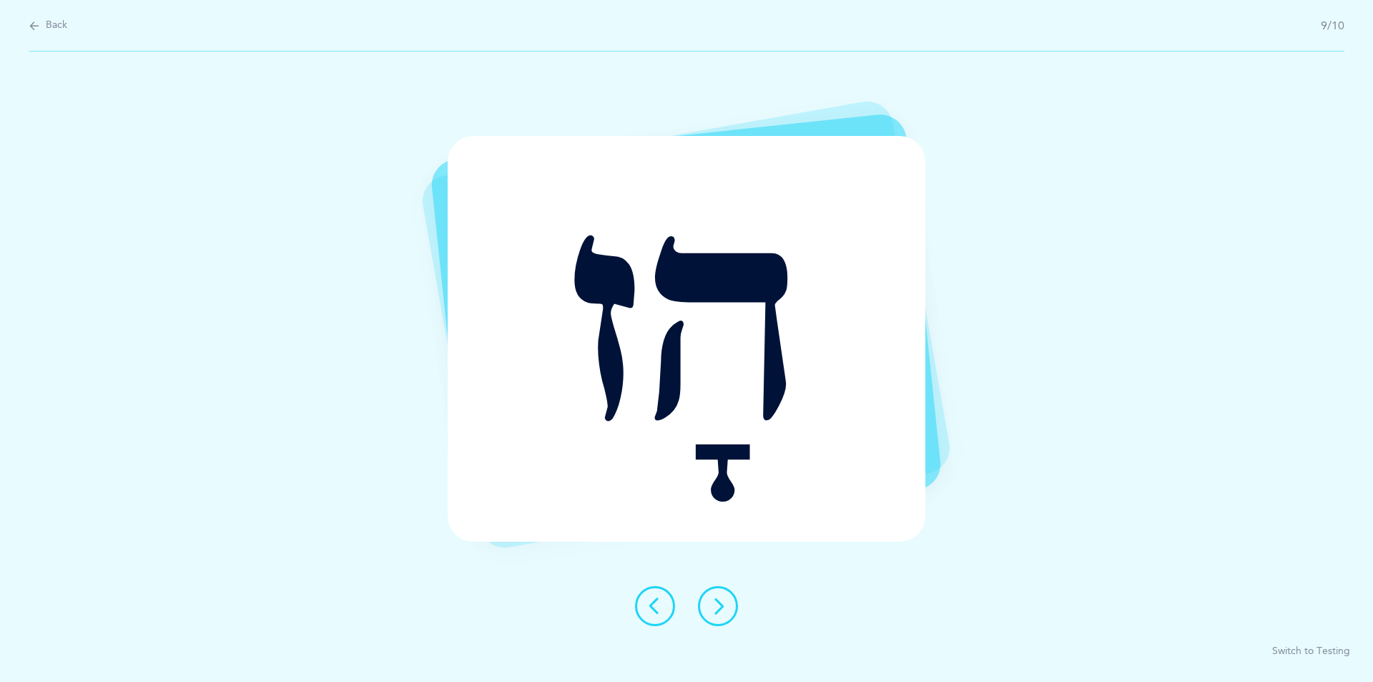
click at [875, 463] on div "הָז" at bounding box center [686, 338] width 477 height 405
click at [859, 473] on div "הָז" at bounding box center [686, 338] width 477 height 405
click at [653, 526] on div "הָז" at bounding box center [686, 338] width 477 height 405
click at [654, 528] on div "הָז" at bounding box center [686, 338] width 477 height 405
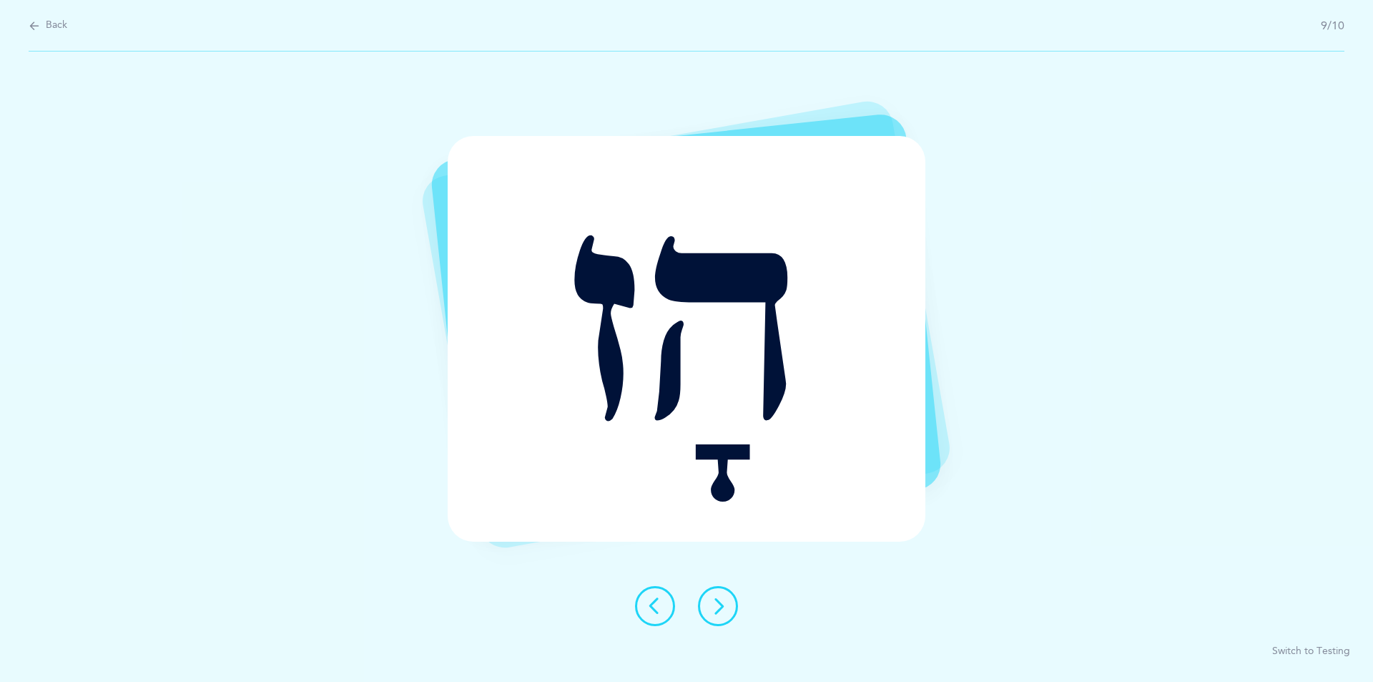
click at [657, 530] on div "הָז" at bounding box center [686, 338] width 477 height 405
click at [724, 592] on button at bounding box center [718, 606] width 40 height 40
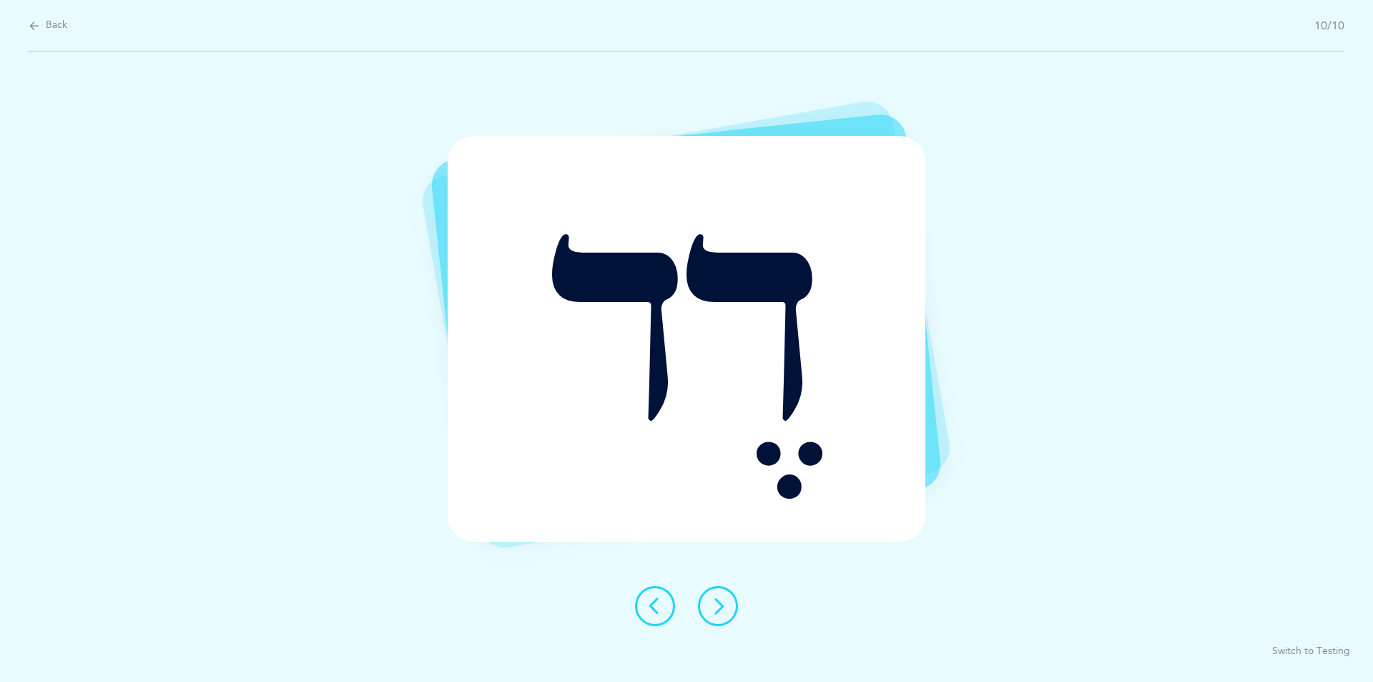
click at [724, 592] on button at bounding box center [718, 606] width 40 height 40
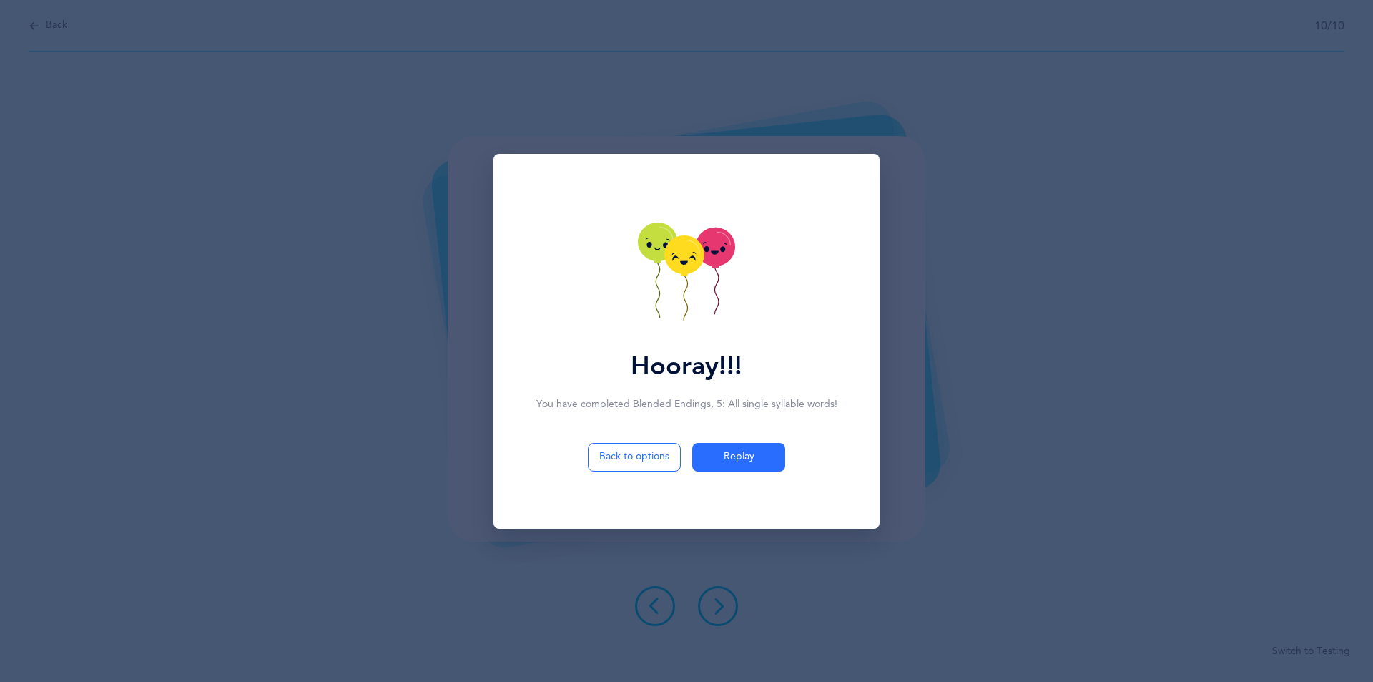
click at [709, 240] on icon at bounding box center [715, 246] width 39 height 39
